Goal: Task Accomplishment & Management: Manage account settings

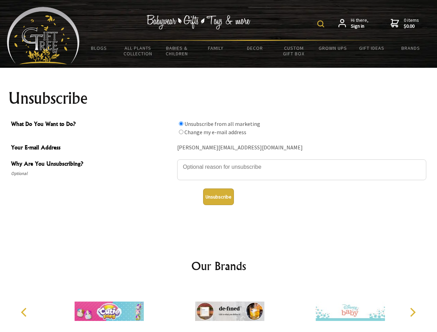
click at [322, 24] on img at bounding box center [320, 23] width 7 height 7
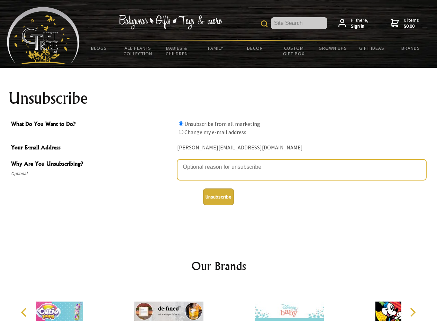
click at [219, 162] on textarea "Why Are You Unsubscribing?" at bounding box center [301, 169] width 249 height 21
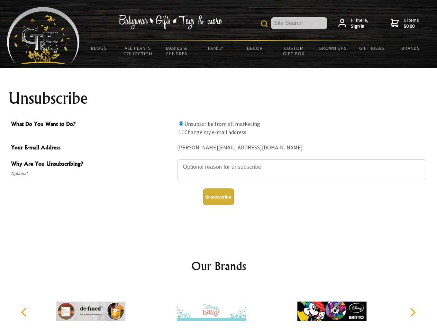
click at [181, 123] on input "What Do You Want to Do?" at bounding box center [181, 123] width 4 height 4
click at [181, 132] on input "What Do You Want to Do?" at bounding box center [181, 132] width 4 height 4
click at [218, 197] on button "Unsubscribe" at bounding box center [218, 196] width 31 height 17
click at [25, 312] on icon "Previous" at bounding box center [24, 312] width 9 height 9
radio input "true"
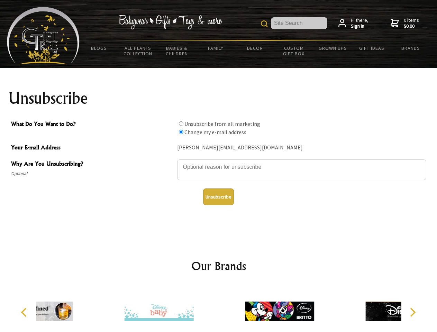
click at [412, 312] on icon "Next" at bounding box center [411, 312] width 9 height 9
